Goal: Information Seeking & Learning: Learn about a topic

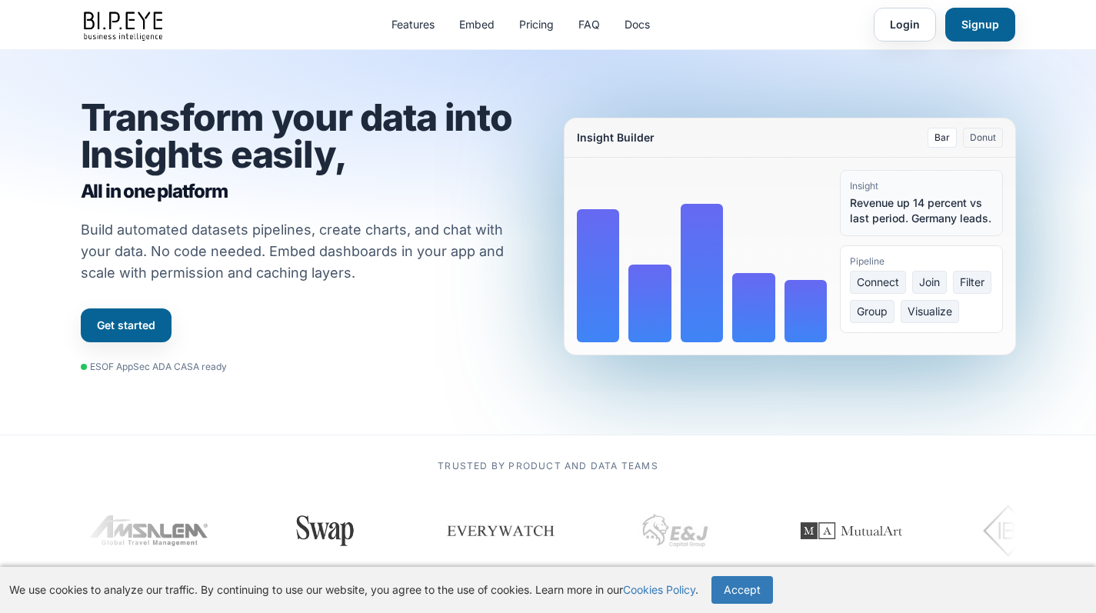
drag, startPoint x: 864, startPoint y: 39, endPoint x: 724, endPoint y: 22, distance: 140.9
click at [724, 22] on div "Features Embed Pricing FAQ Docs Login Signup" at bounding box center [548, 24] width 935 height 49
click at [917, 30] on link "Login" at bounding box center [904, 25] width 62 height 34
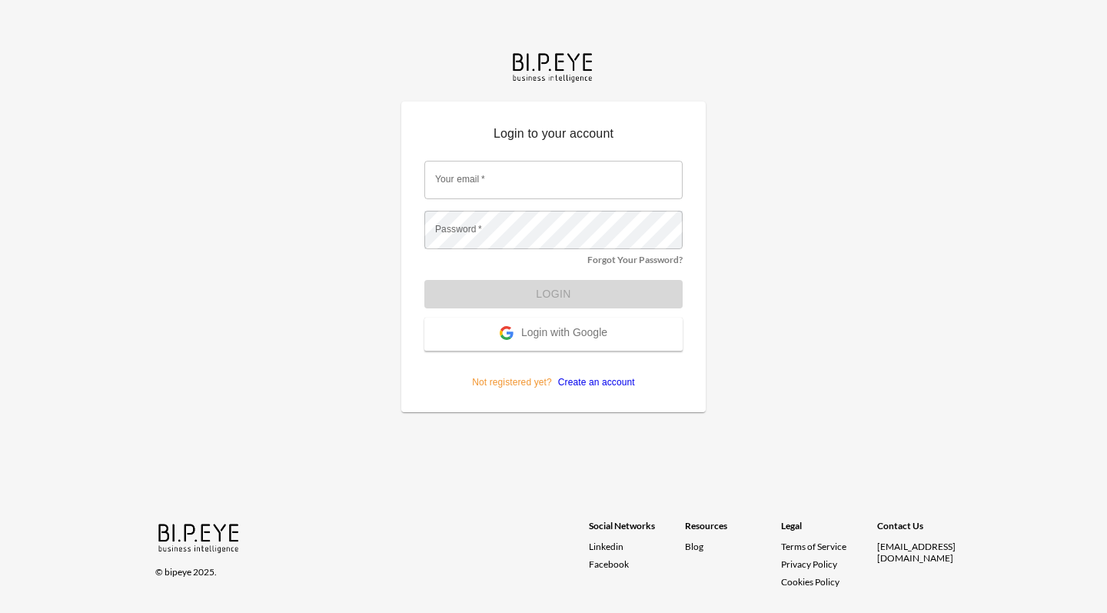
click at [543, 344] on button "Login with Google" at bounding box center [553, 334] width 258 height 33
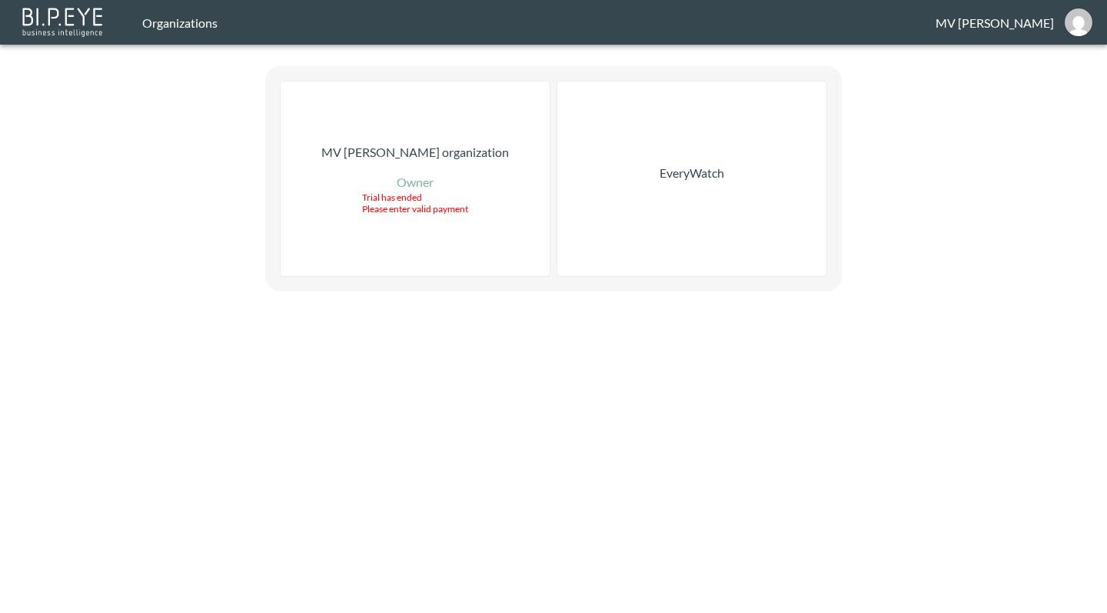
click at [410, 194] on div "Trial has ended Please enter valid payment" at bounding box center [415, 202] width 106 height 23
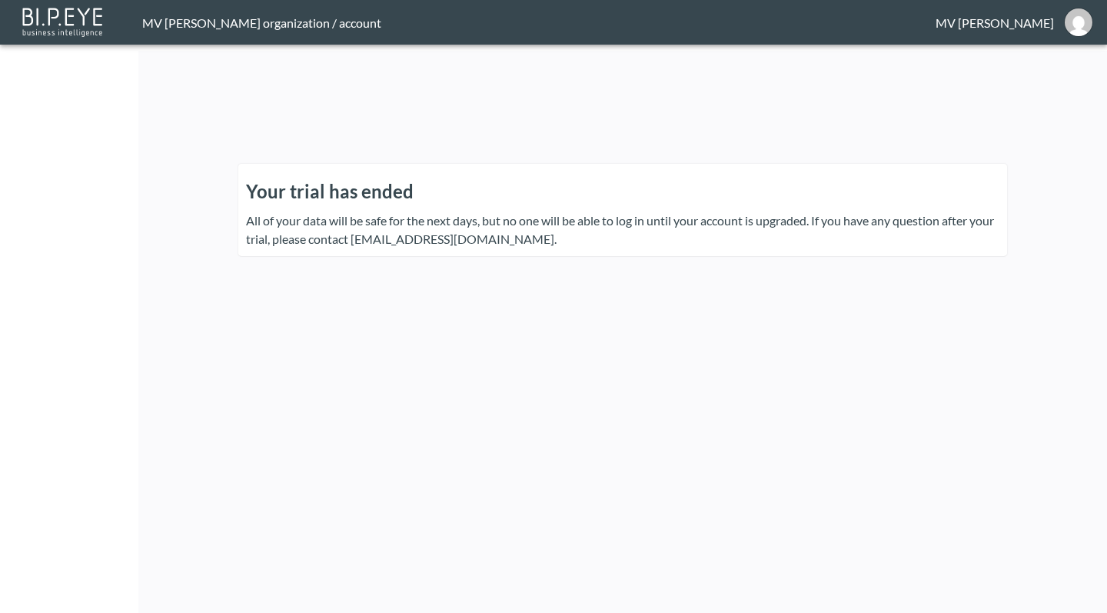
click at [1058, 24] on button "mv@everywatch.com" at bounding box center [1078, 22] width 49 height 37
click at [214, 16] on div "MV Leron organization / account" at bounding box center [538, 22] width 793 height 15
click at [188, 31] on header "MV Leron organization / account MV Leron" at bounding box center [553, 22] width 1107 height 45
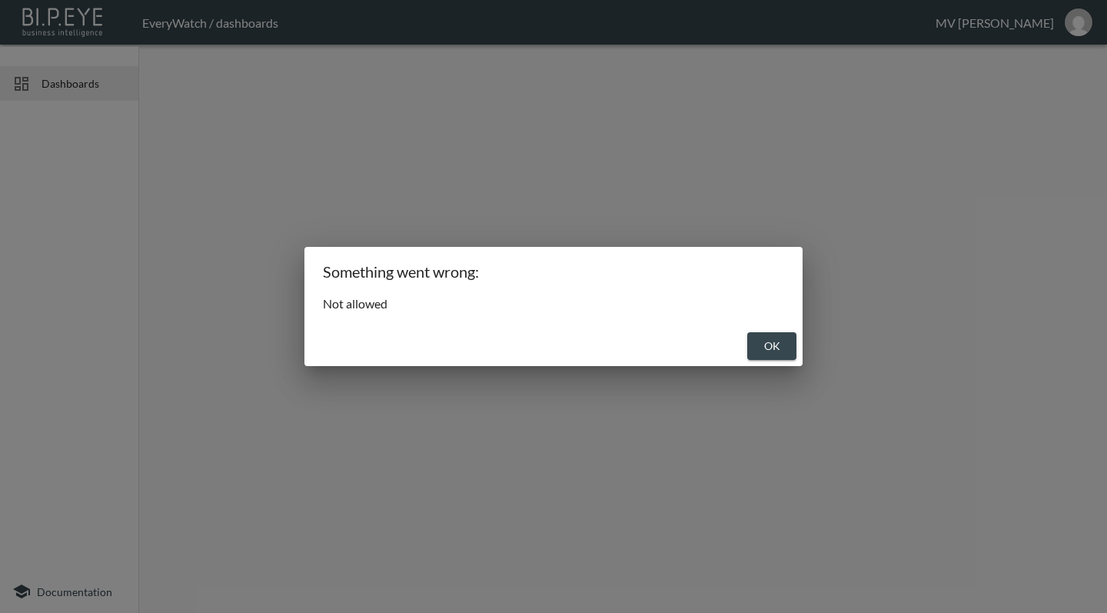
click at [775, 357] on button "OK" at bounding box center [771, 346] width 49 height 28
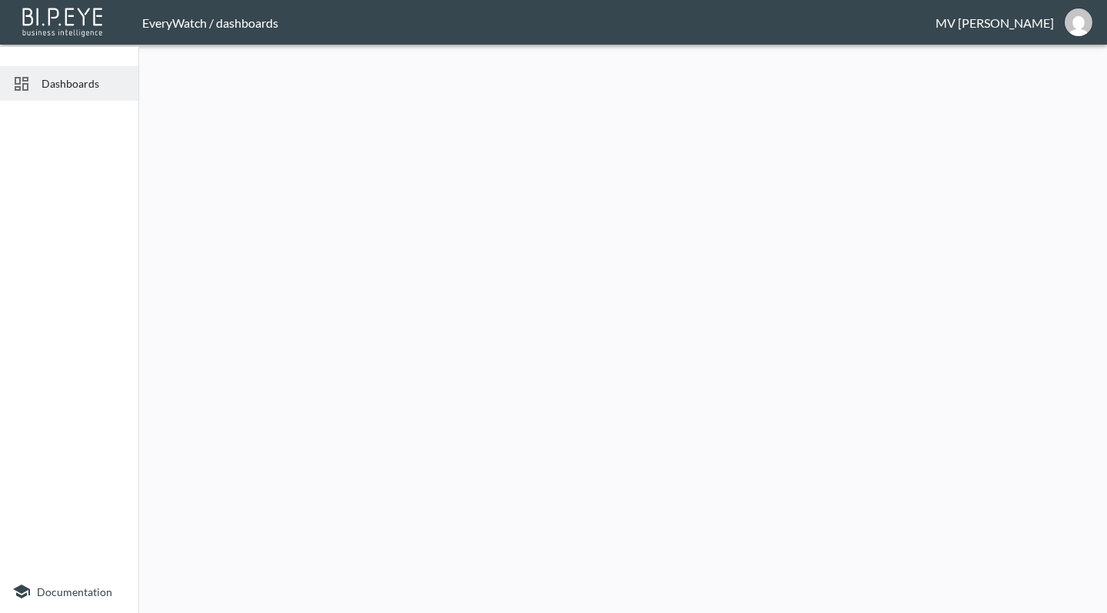
click at [71, 91] on div "Dashboards" at bounding box center [69, 83] width 138 height 35
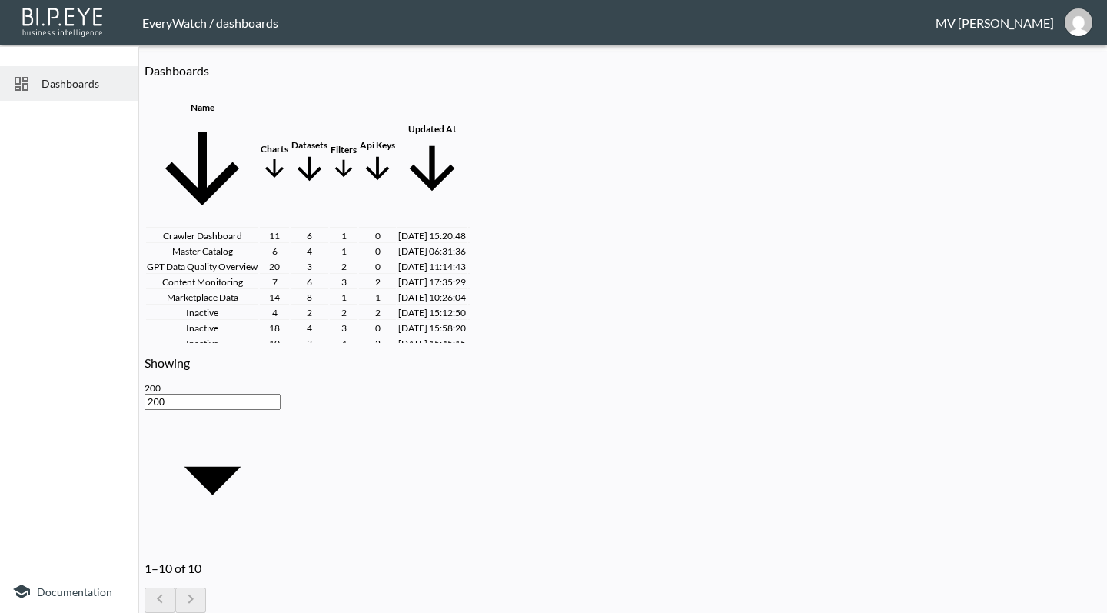
click at [254, 366] on th "Auction House Data" at bounding box center [202, 359] width 112 height 14
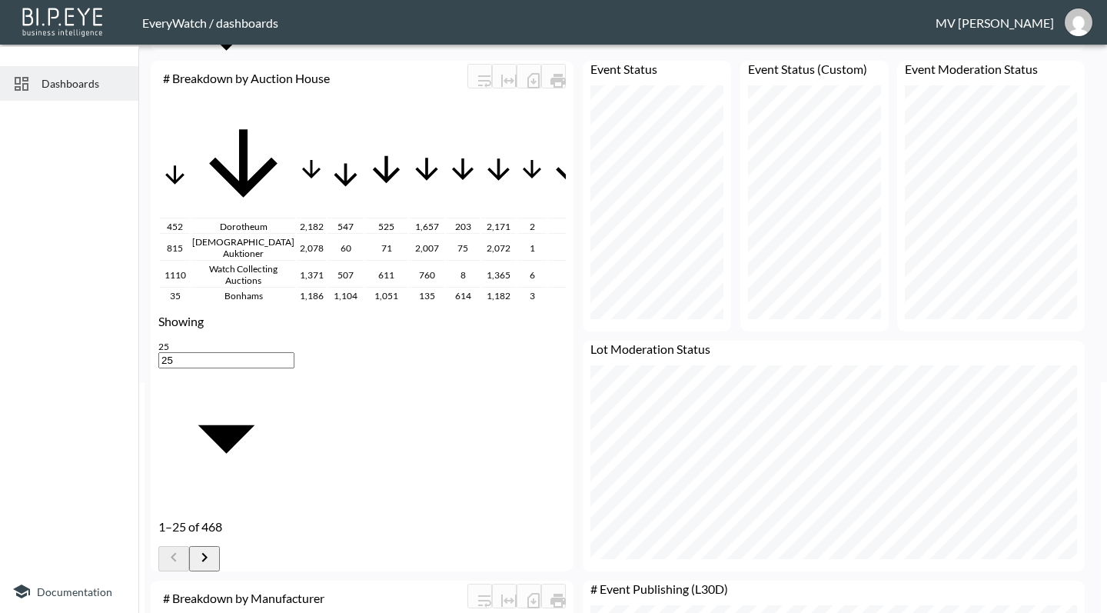
scroll to position [0, 978]
click at [594, 152] on icon at bounding box center [611, 169] width 35 height 35
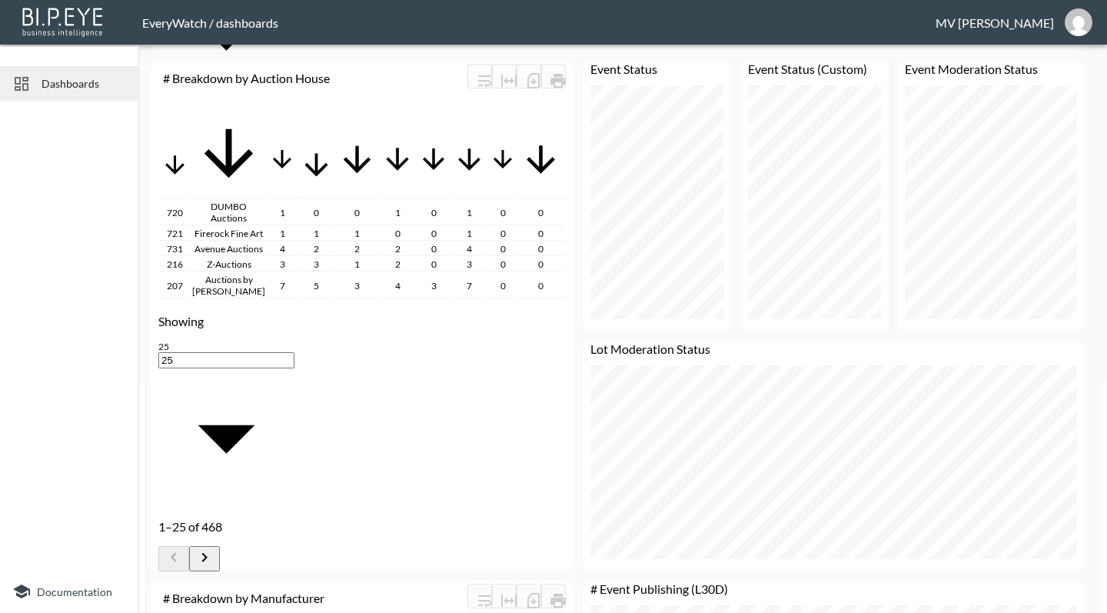
click at [569, 152] on icon at bounding box center [576, 159] width 14 height 14
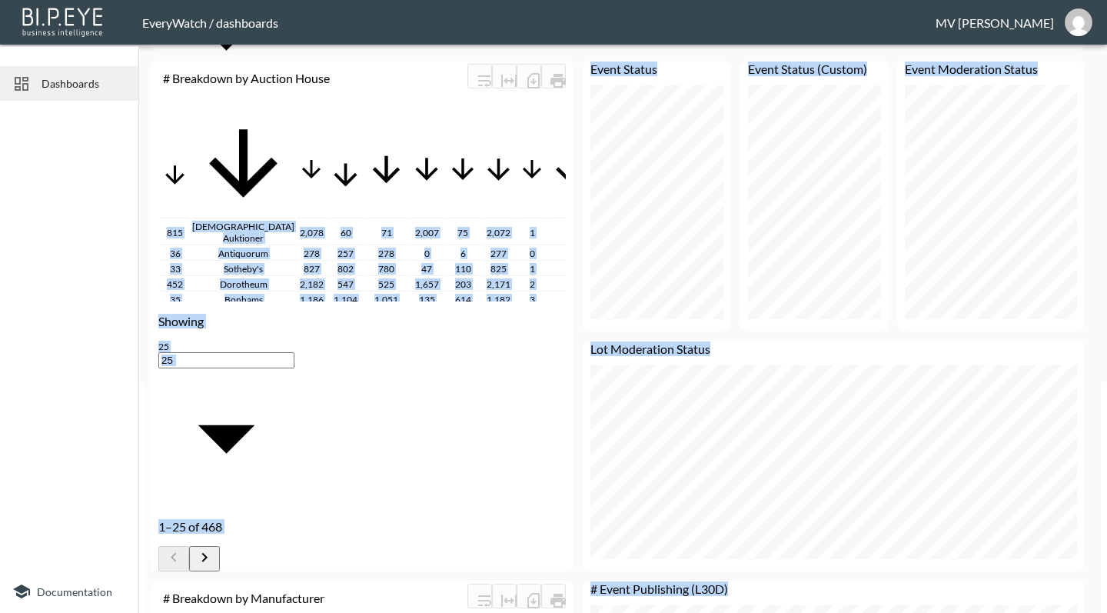
scroll to position [0, 2239]
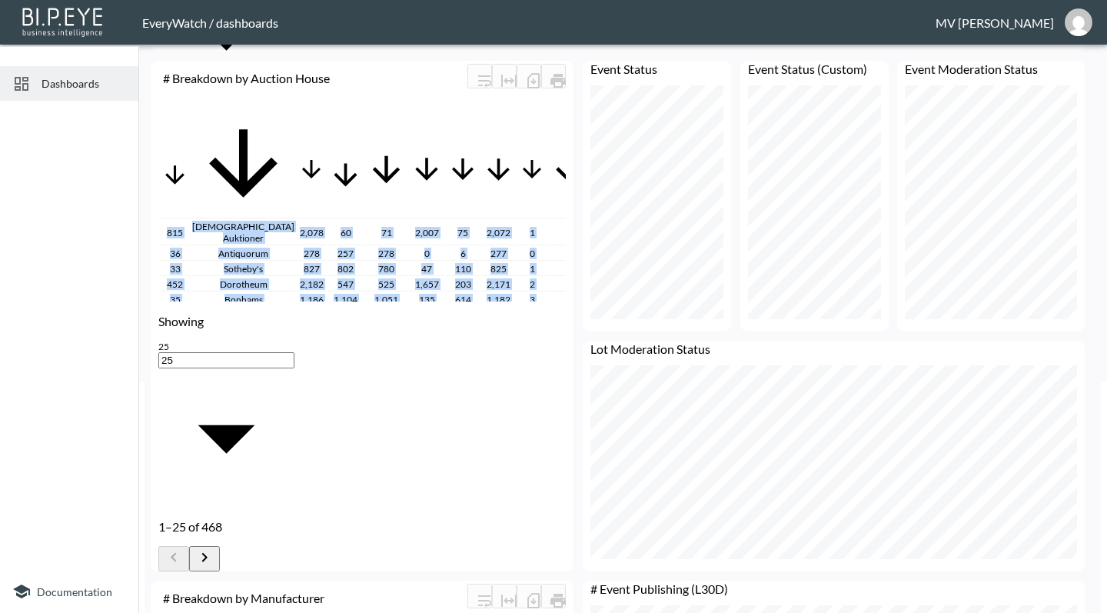
drag, startPoint x: 161, startPoint y: 141, endPoint x: 543, endPoint y: 432, distance: 479.4
click at [543, 432] on tbody "815 Kaplans Auktioner 2,078 60 71 2,007 75 2,072 1 5 180,361 180,007 1 353 $9,6…" at bounding box center [698, 452] width 1077 height 464
copy tbody "815 Kaplans Auktioner 2,078 60 71 2,007 75 2,072 1 5 180,361 180,007 1 353 $9,6…"
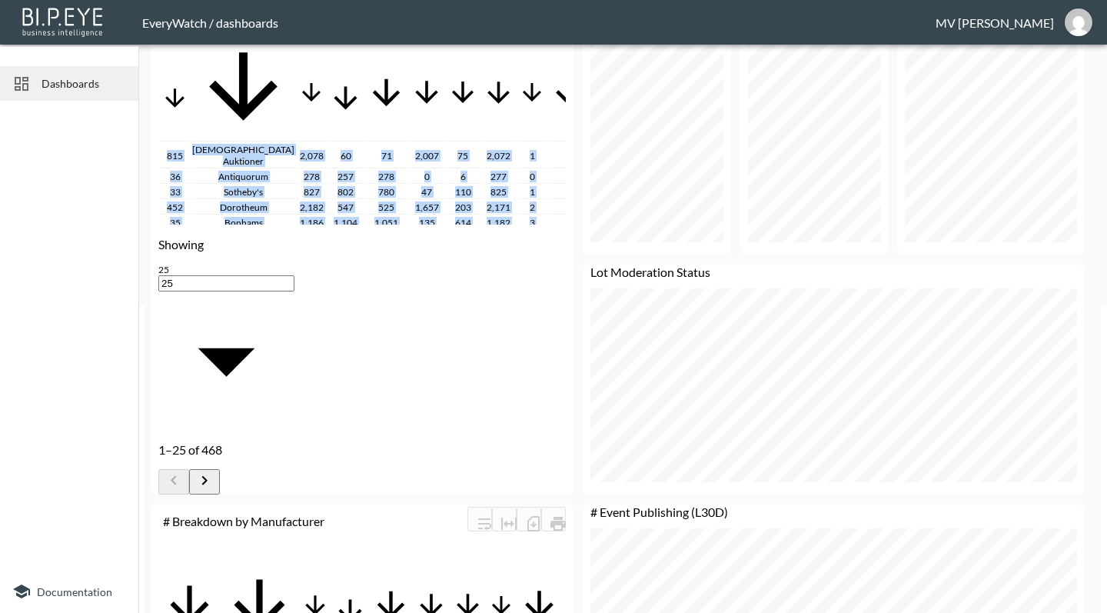
scroll to position [0, 0]
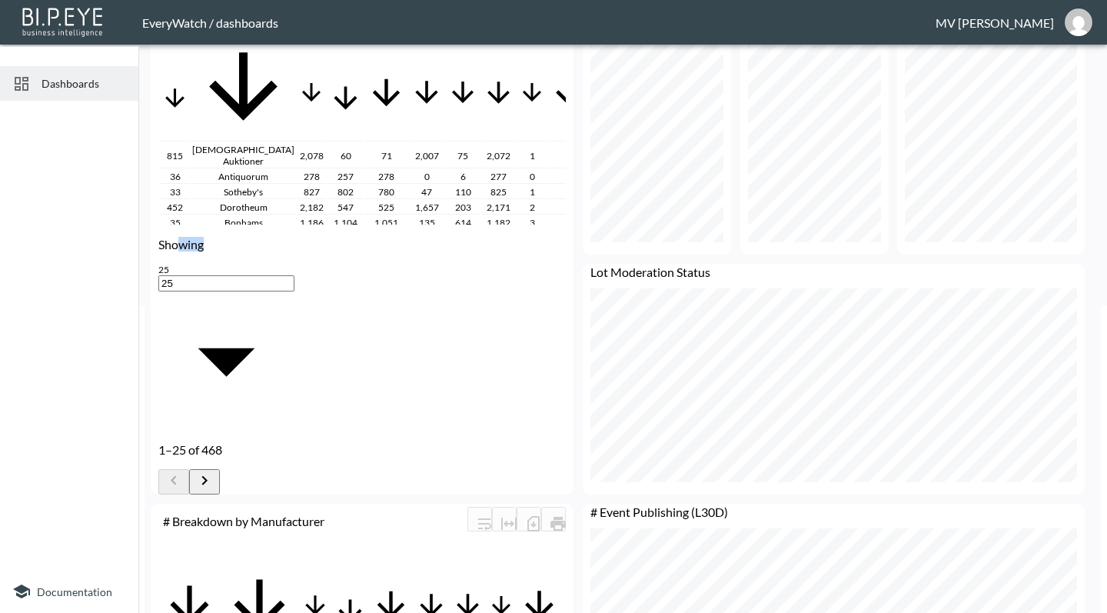
drag, startPoint x: 195, startPoint y: 452, endPoint x: 228, endPoint y: 453, distance: 33.1
click at [228, 453] on div "Showing 25 25 1–25 of 468" at bounding box center [226, 366] width 136 height 258
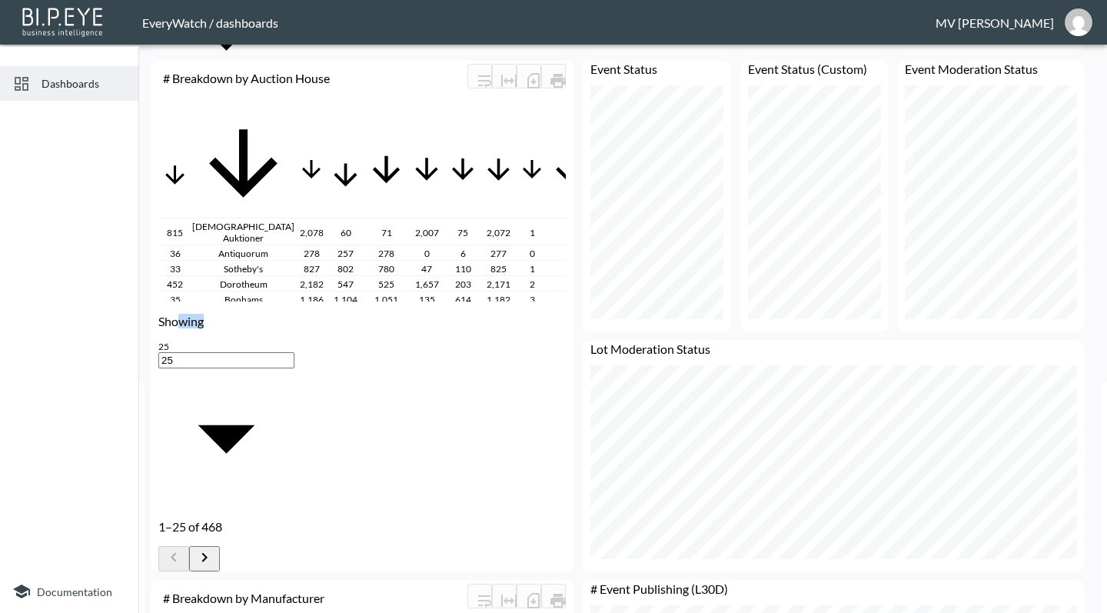
scroll to position [446, 933]
